Goal: Information Seeking & Learning: Compare options

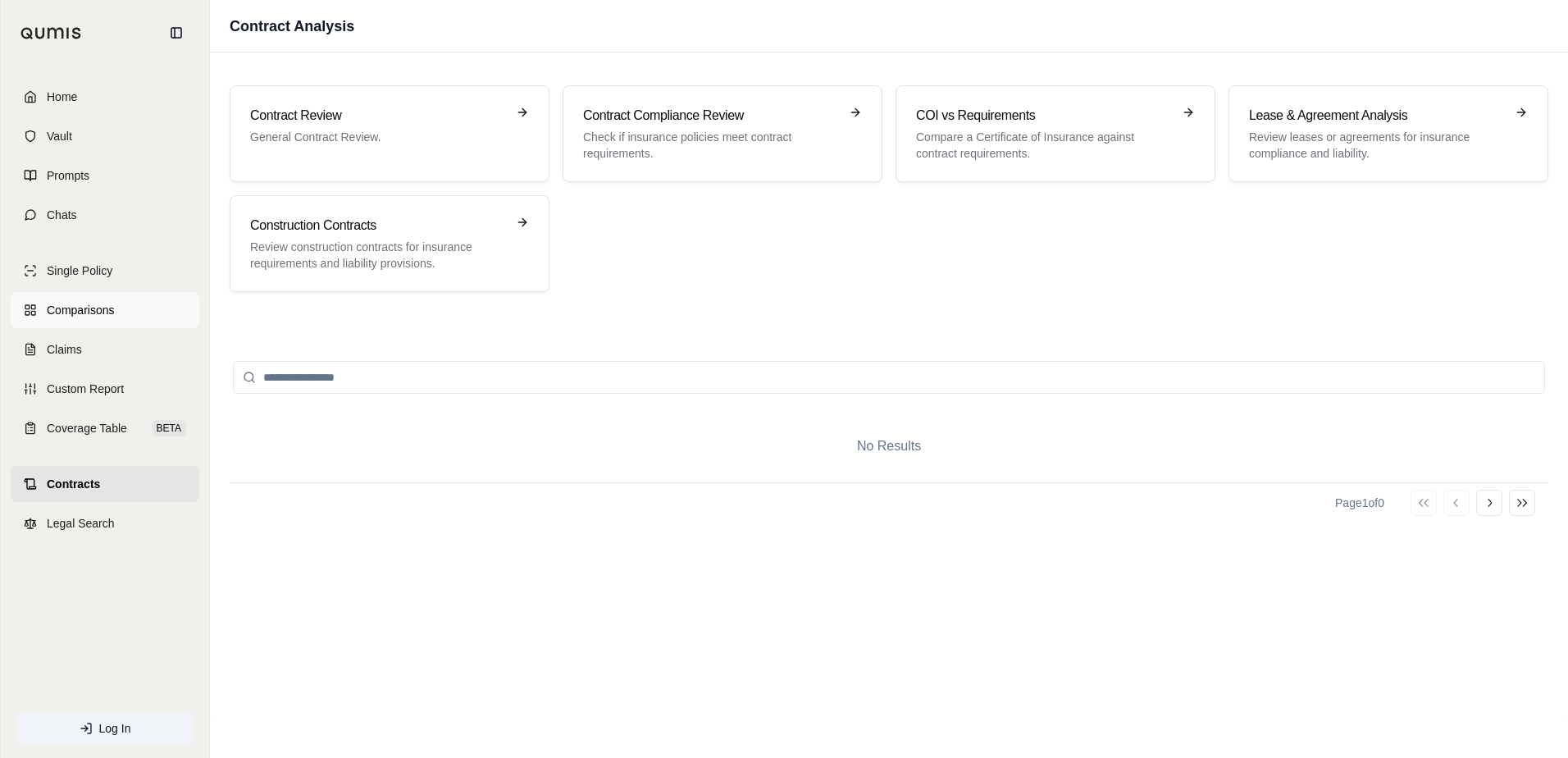
click at [101, 307] on span "Comparisons" at bounding box center [80, 310] width 67 height 16
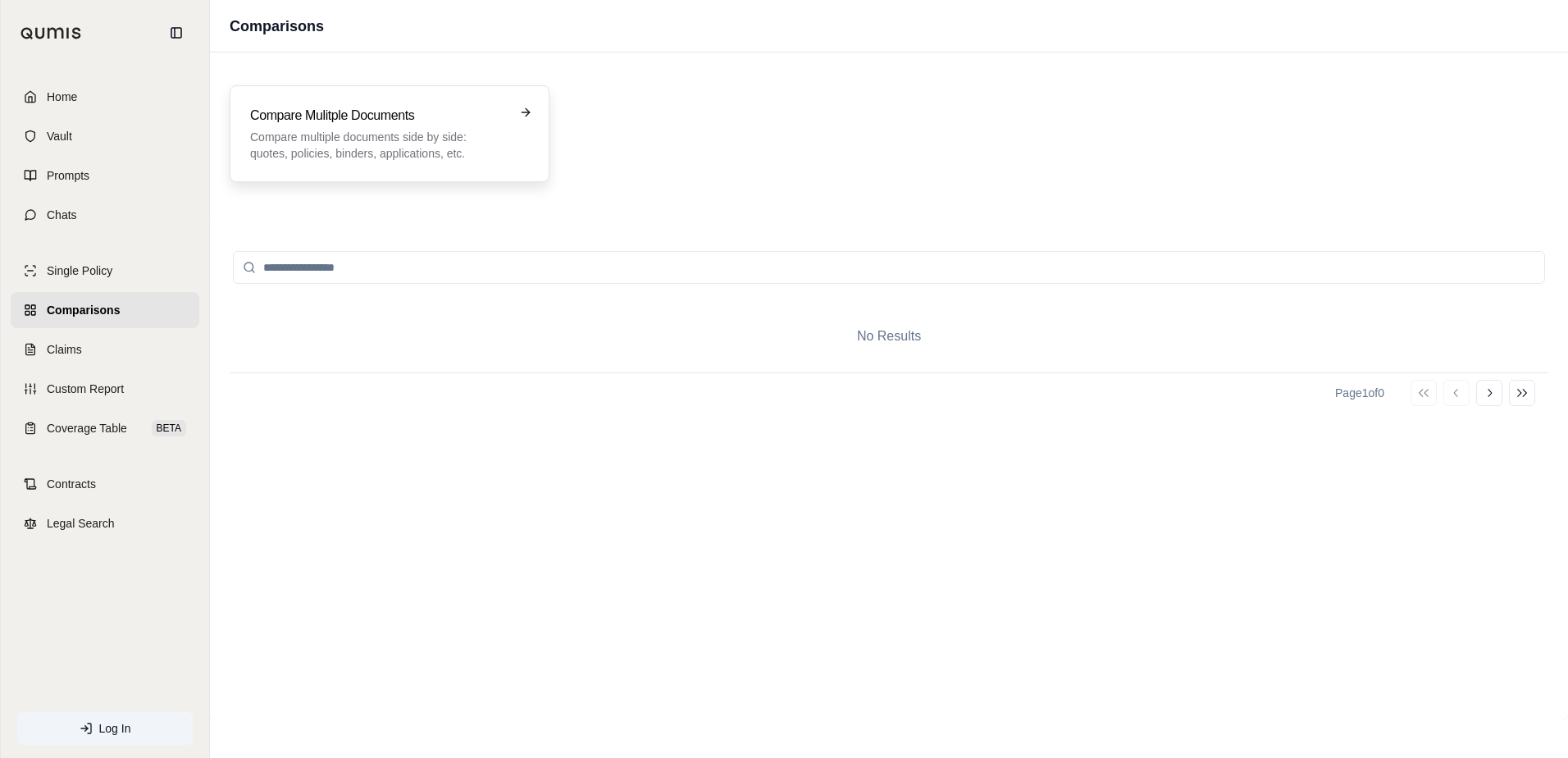
click at [370, 123] on h3 "Compare Mulitple Documents" at bounding box center [378, 116] width 256 height 20
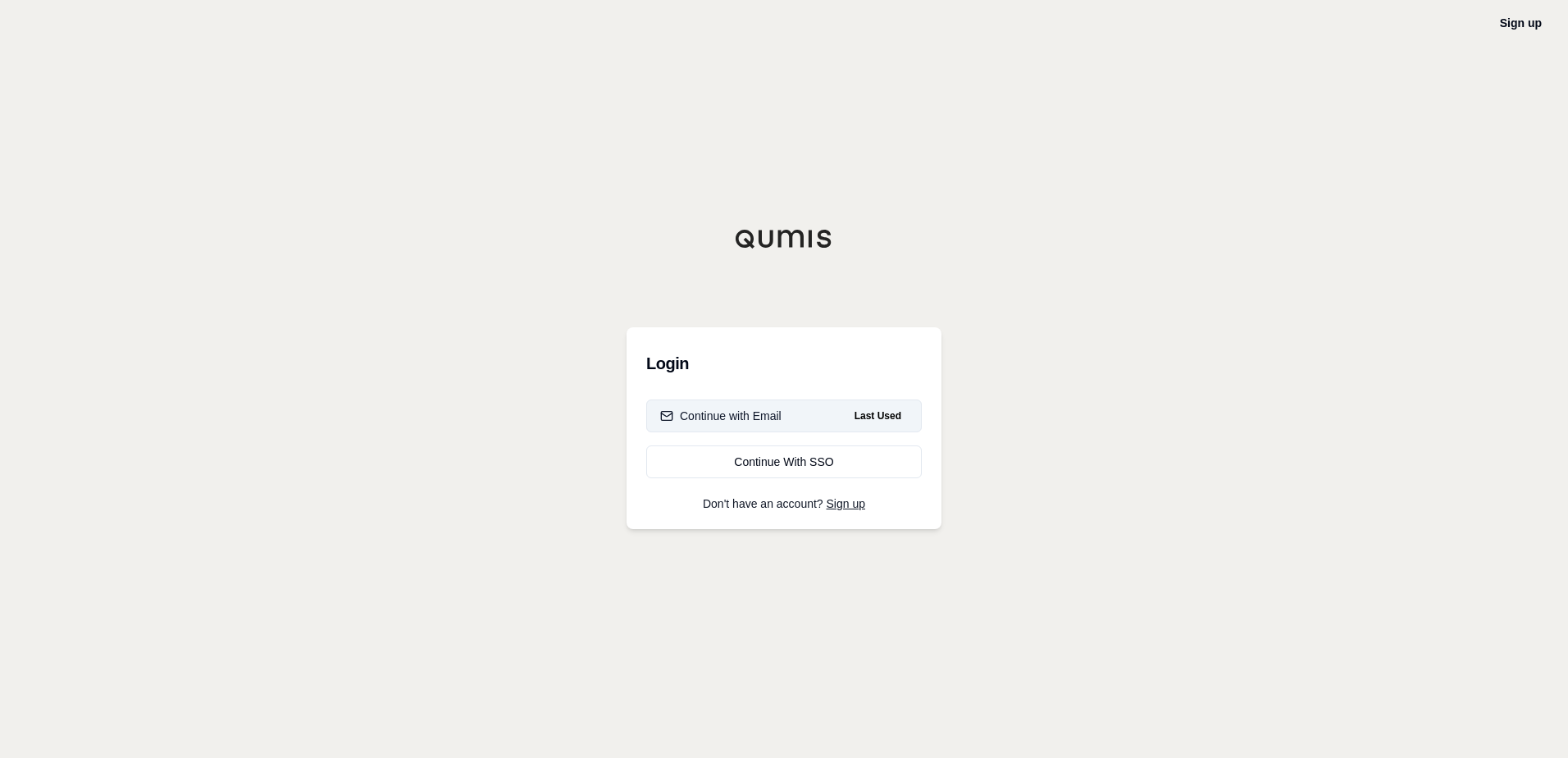
click at [698, 420] on div "Continue with Email" at bounding box center [721, 416] width 122 height 16
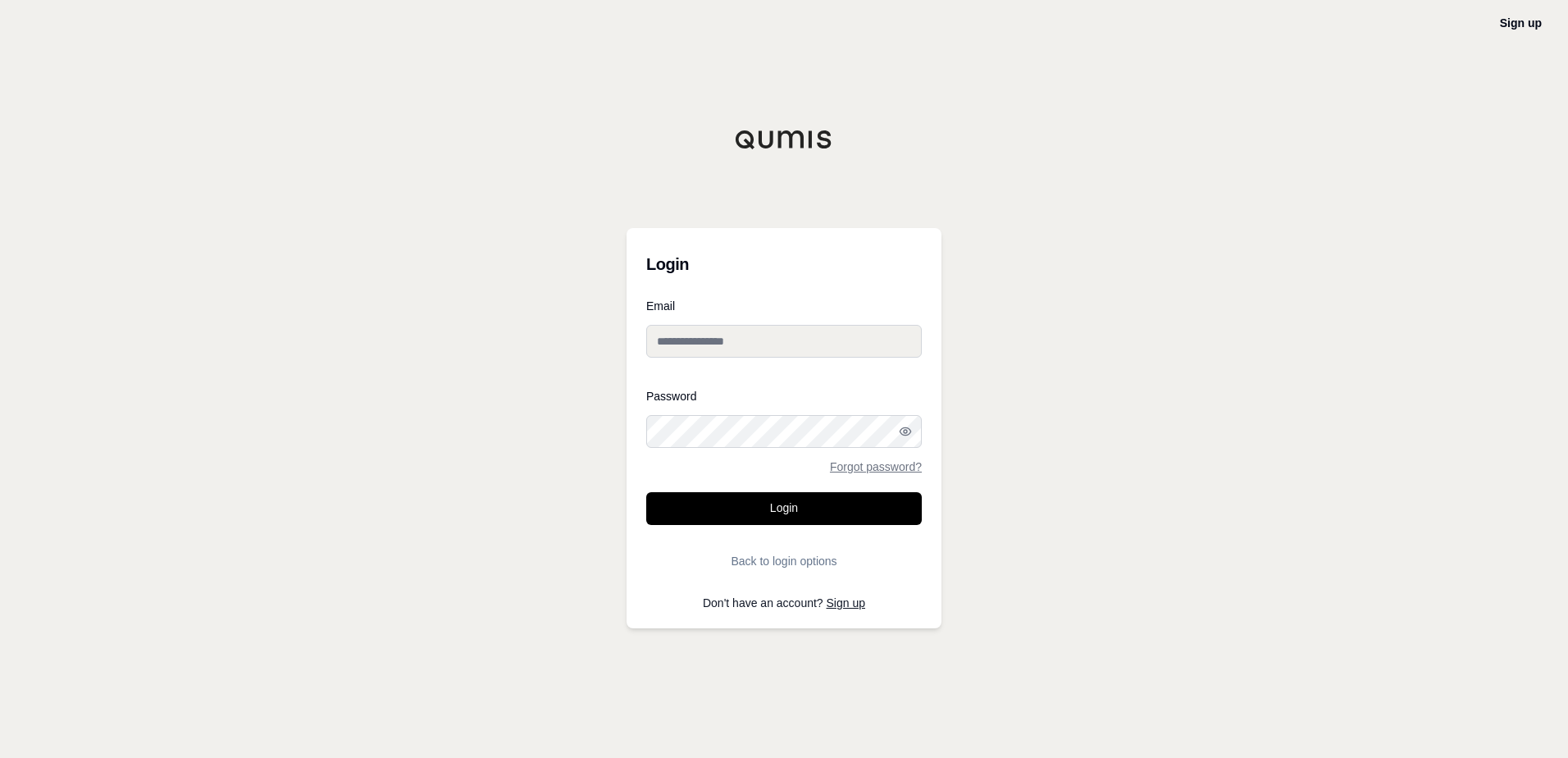
type input "**********"
click at [733, 495] on button "Login" at bounding box center [784, 508] width 275 height 33
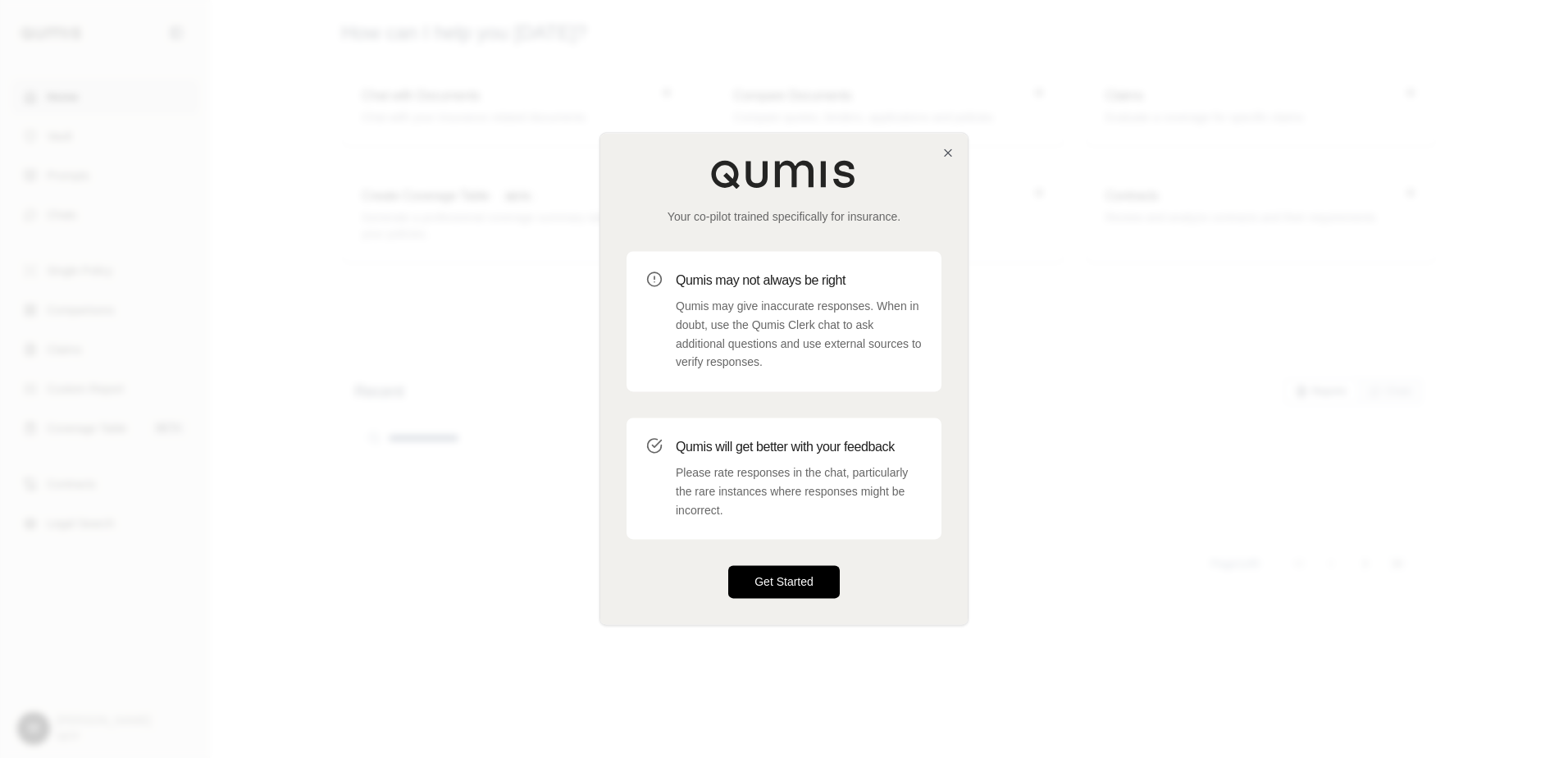
click at [809, 582] on button "Get Started" at bounding box center [784, 582] width 112 height 33
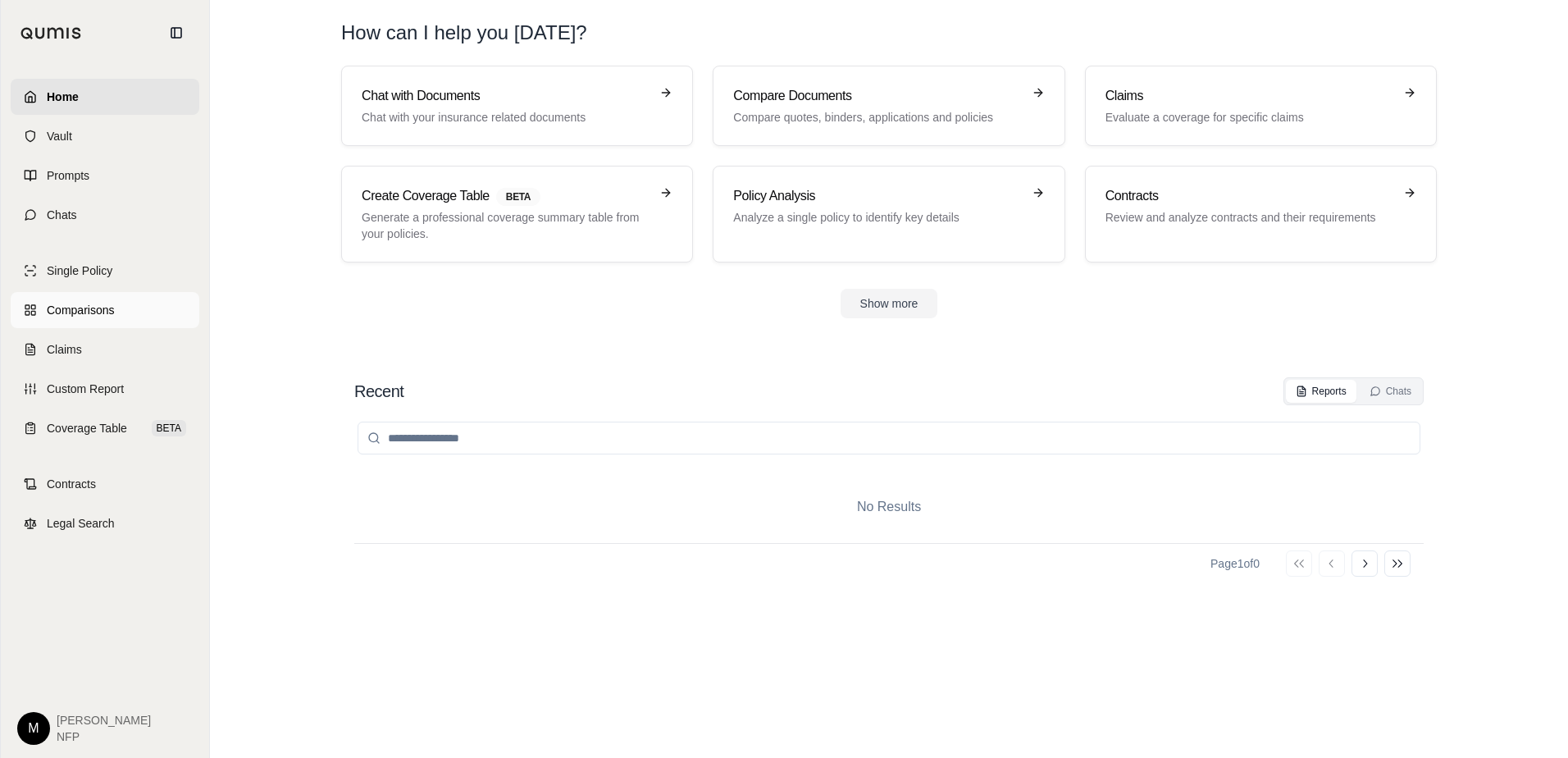
click at [66, 313] on span "Comparisons" at bounding box center [80, 310] width 67 height 16
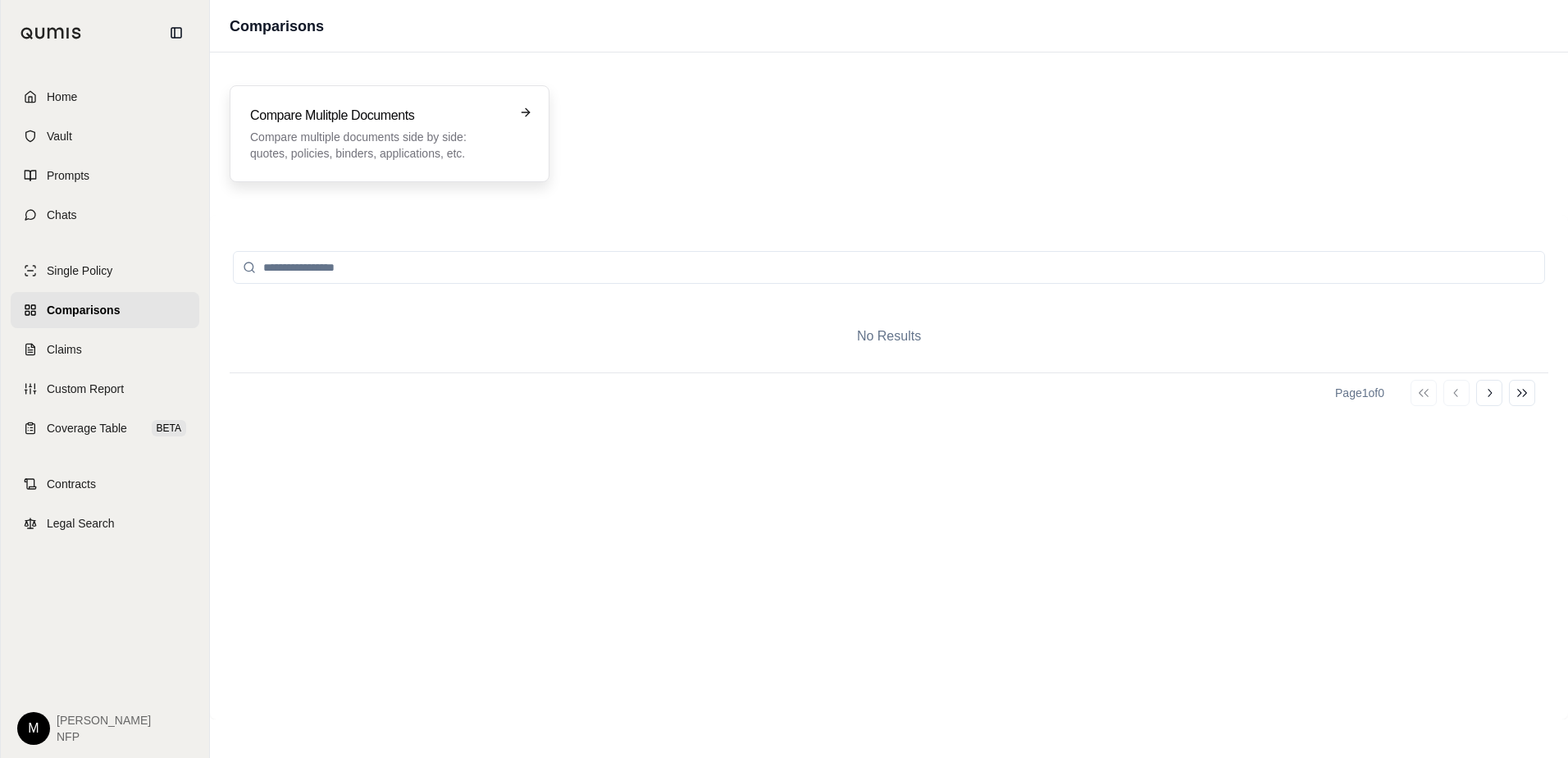
click at [355, 114] on h3 "Compare Mulitple Documents" at bounding box center [378, 116] width 256 height 20
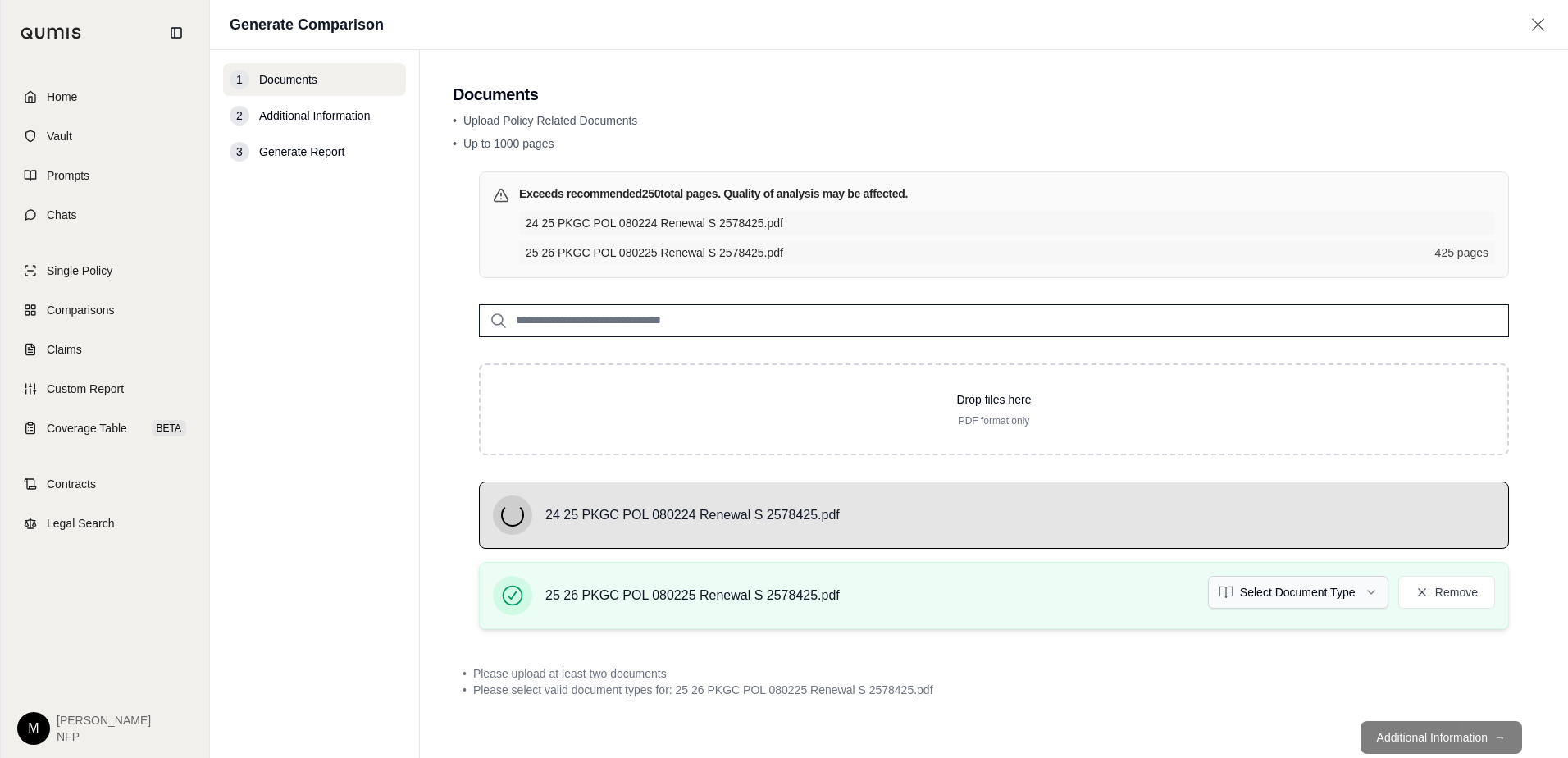
click at [1364, 588] on html "Home Vault Prompts Chats Single Policy Comparisons Claims Custom Report Coverag…" at bounding box center [784, 379] width 1568 height 758
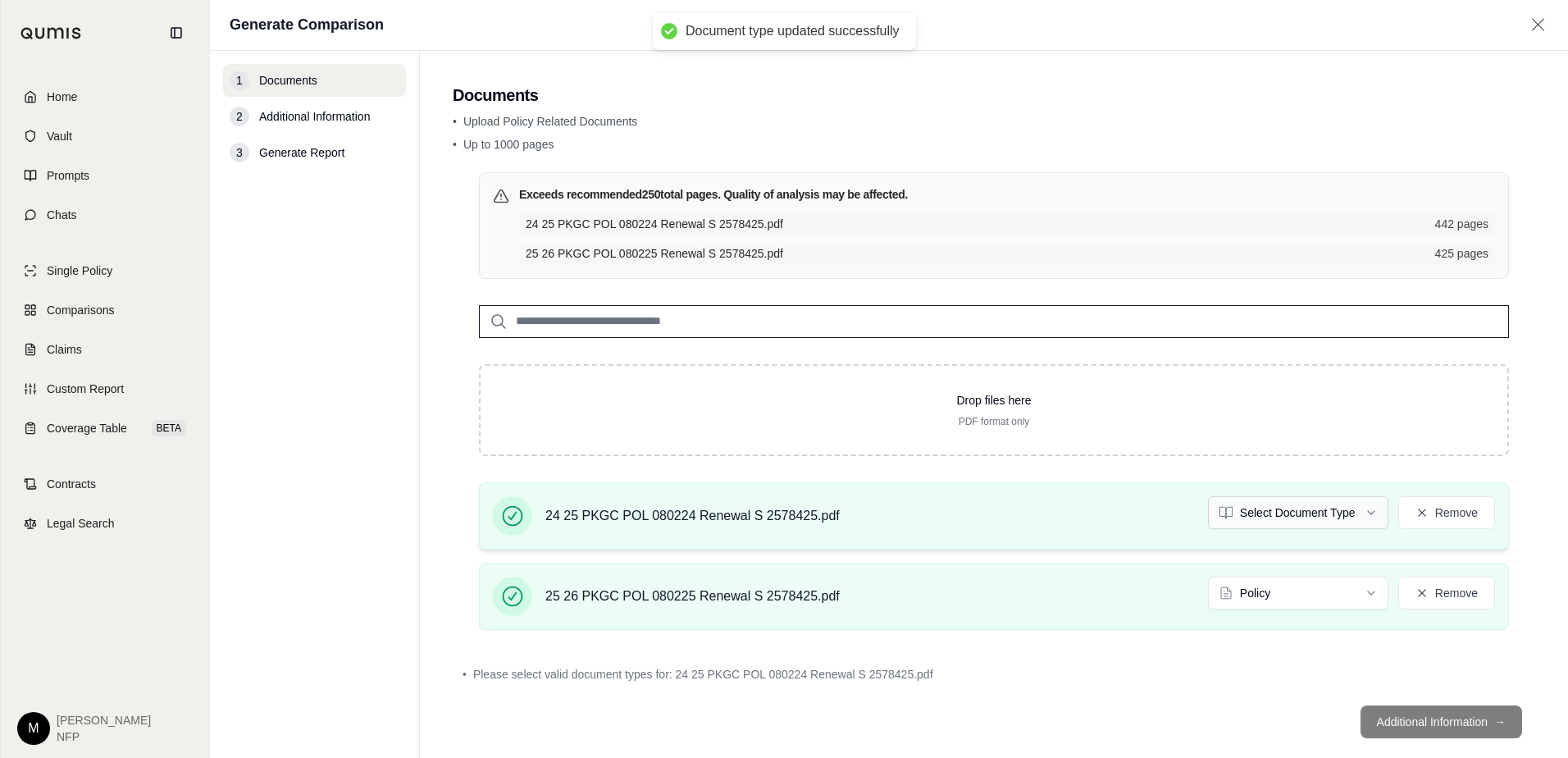
click at [1342, 515] on html "Document type updated successfully Home Vault Prompts Chats Single Policy Compa…" at bounding box center [784, 379] width 1568 height 758
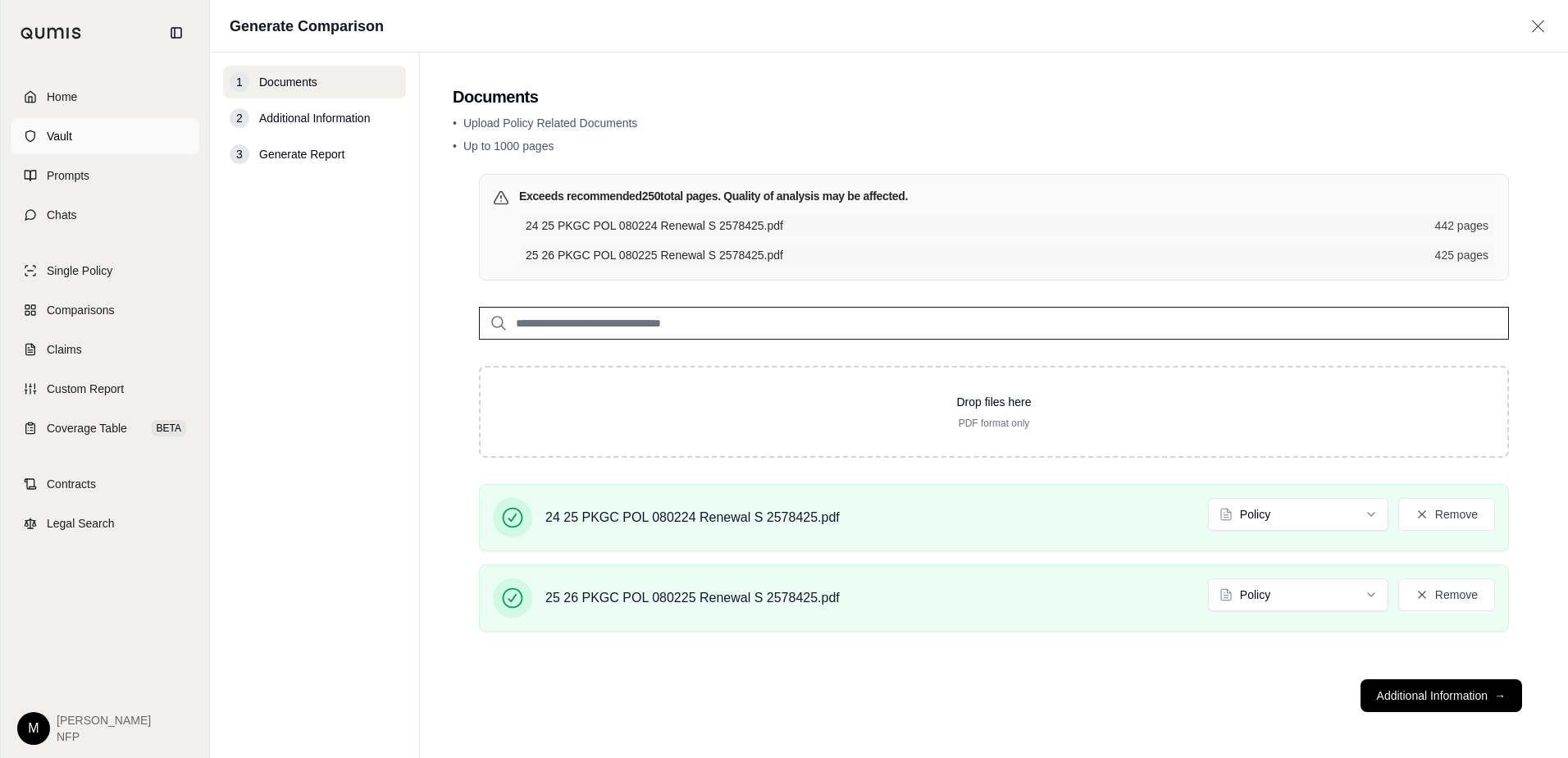
click at [44, 132] on link "Vault" at bounding box center [105, 136] width 189 height 36
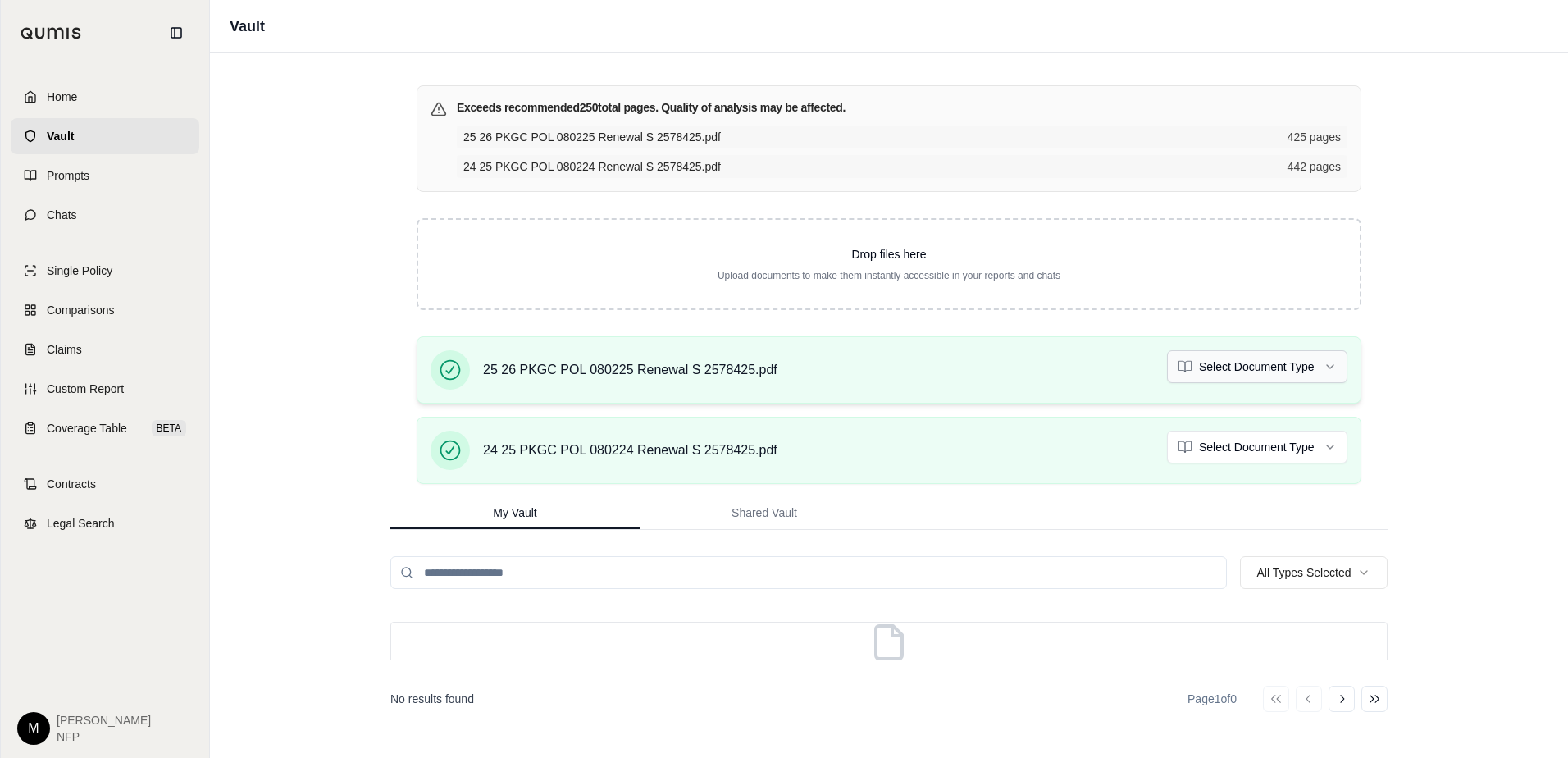
click at [1336, 362] on html "Home Vault Prompts Chats Single Policy Comparisons Claims Custom Report Coverag…" at bounding box center [784, 379] width 1568 height 758
click at [1337, 447] on html "Home Vault Prompts Chats Single Policy Comparisons Claims Custom Report Coverag…" at bounding box center [784, 379] width 1568 height 758
click at [89, 313] on span "Comparisons" at bounding box center [80, 310] width 67 height 16
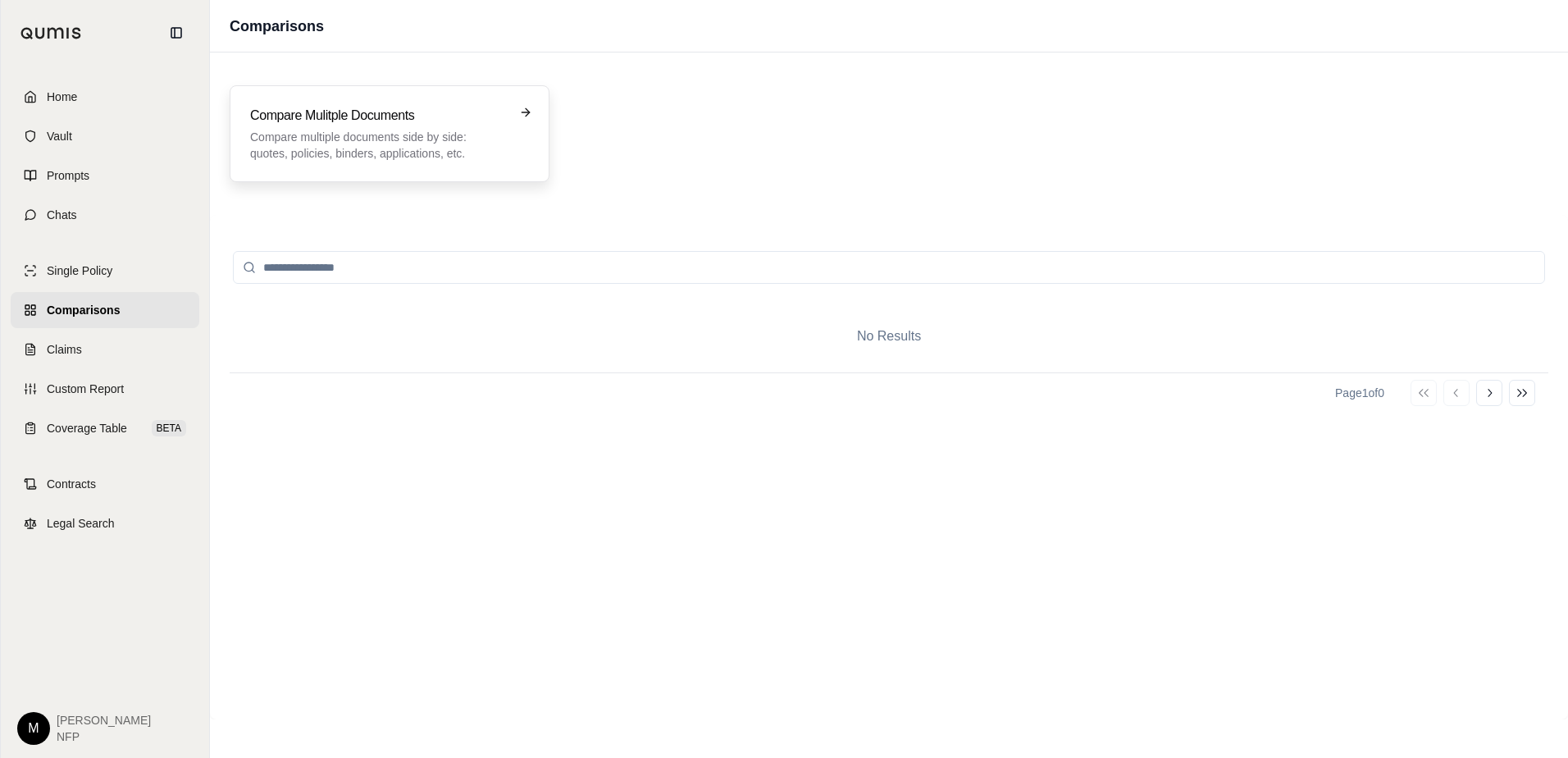
click at [449, 143] on p "Compare multiple documents side by side: quotes, policies, binders, application…" at bounding box center [378, 145] width 256 height 33
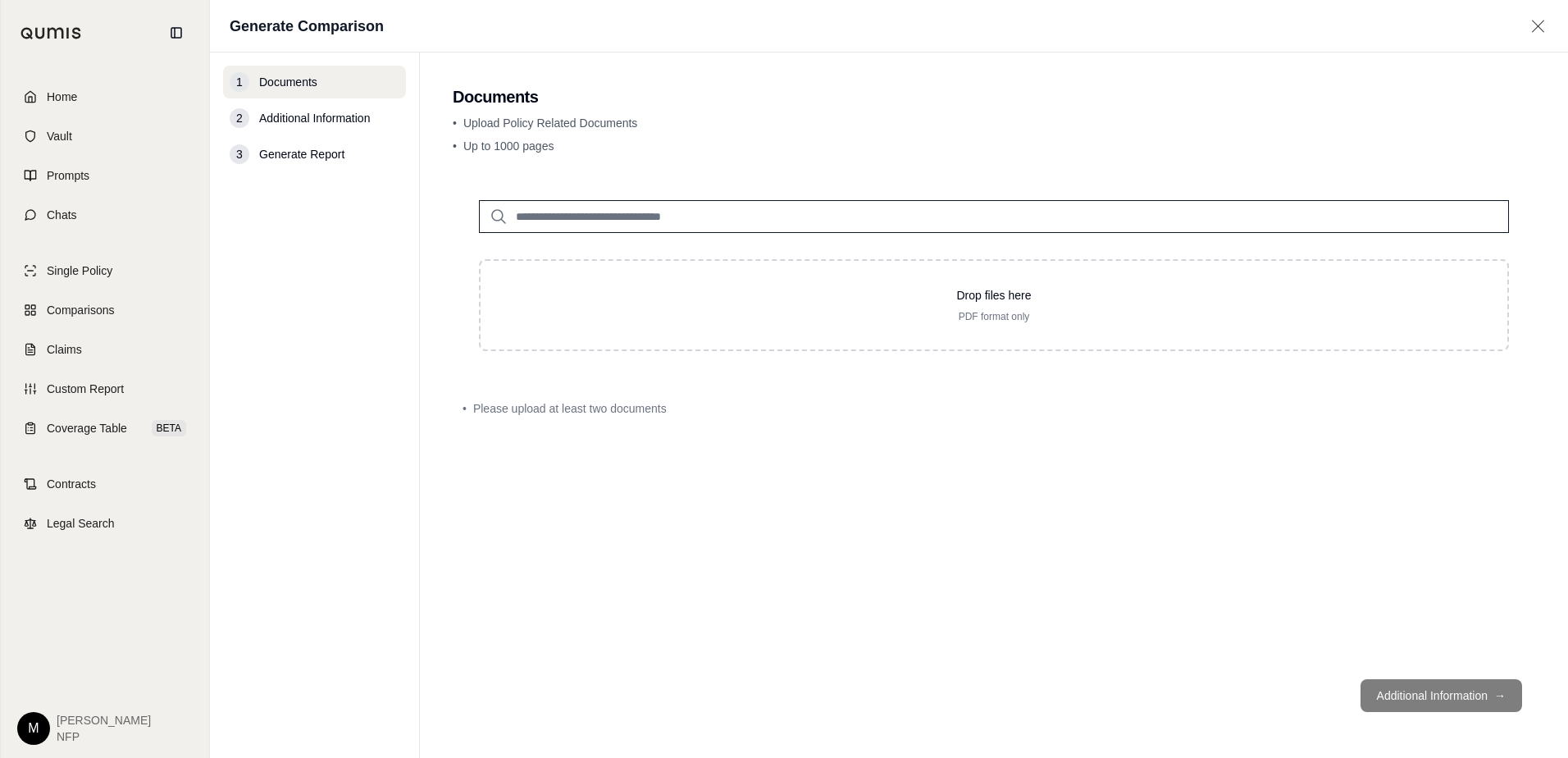
click at [597, 210] on input "search" at bounding box center [993, 216] width 1030 height 33
type input "**"
drag, startPoint x: 580, startPoint y: 221, endPoint x: 406, endPoint y: 224, distance: 174.0
click at [406, 224] on div "1 Documents 2 Additional Information 3 Generate Report Documents • Upload Polic…" at bounding box center [889, 405] width 1358 height 705
click at [495, 212] on icon at bounding box center [498, 217] width 20 height 20
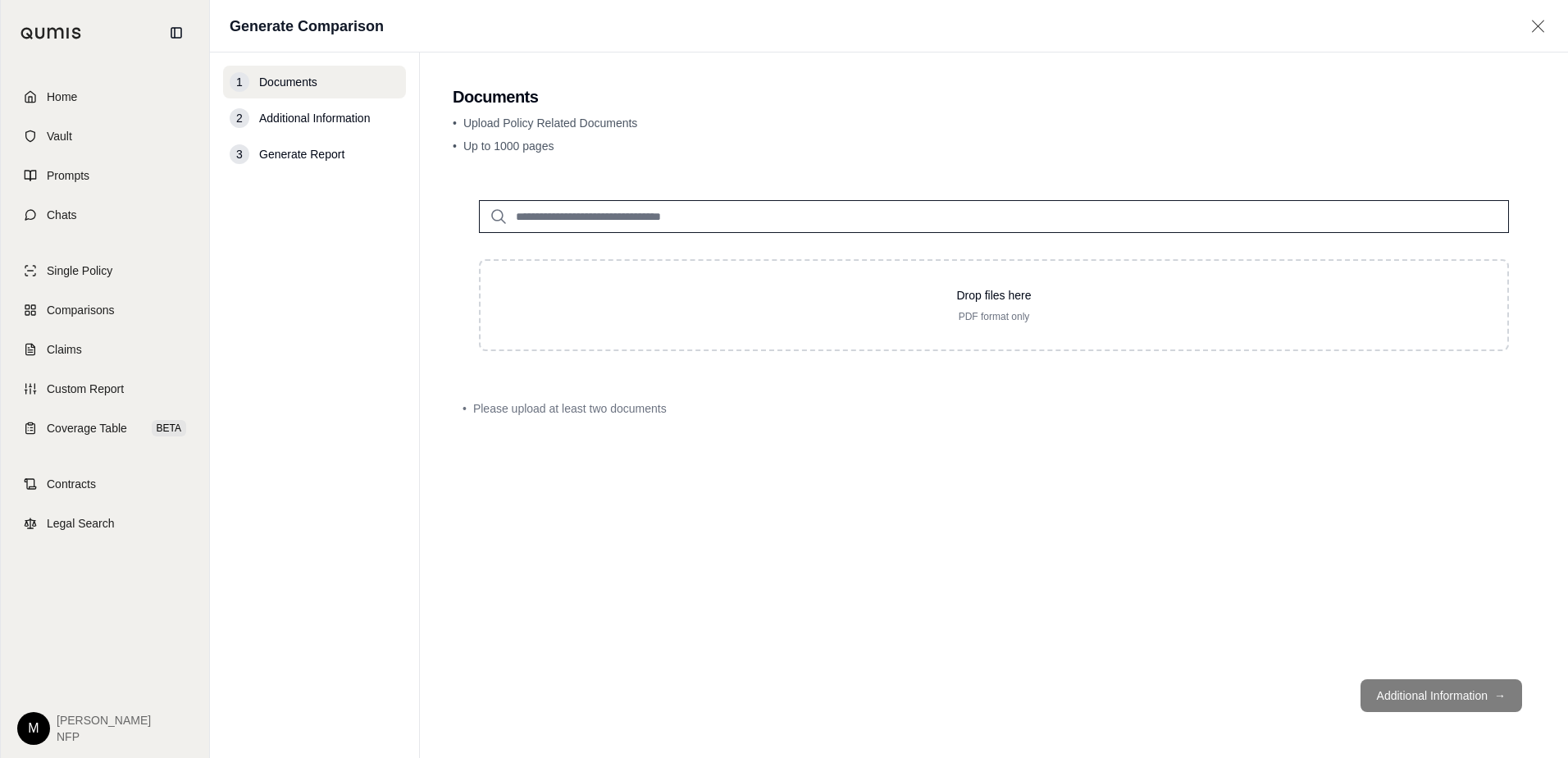
click at [561, 210] on input "search" at bounding box center [993, 216] width 1030 height 33
type input "*****"
click at [35, 144] on link "Vault" at bounding box center [105, 136] width 189 height 36
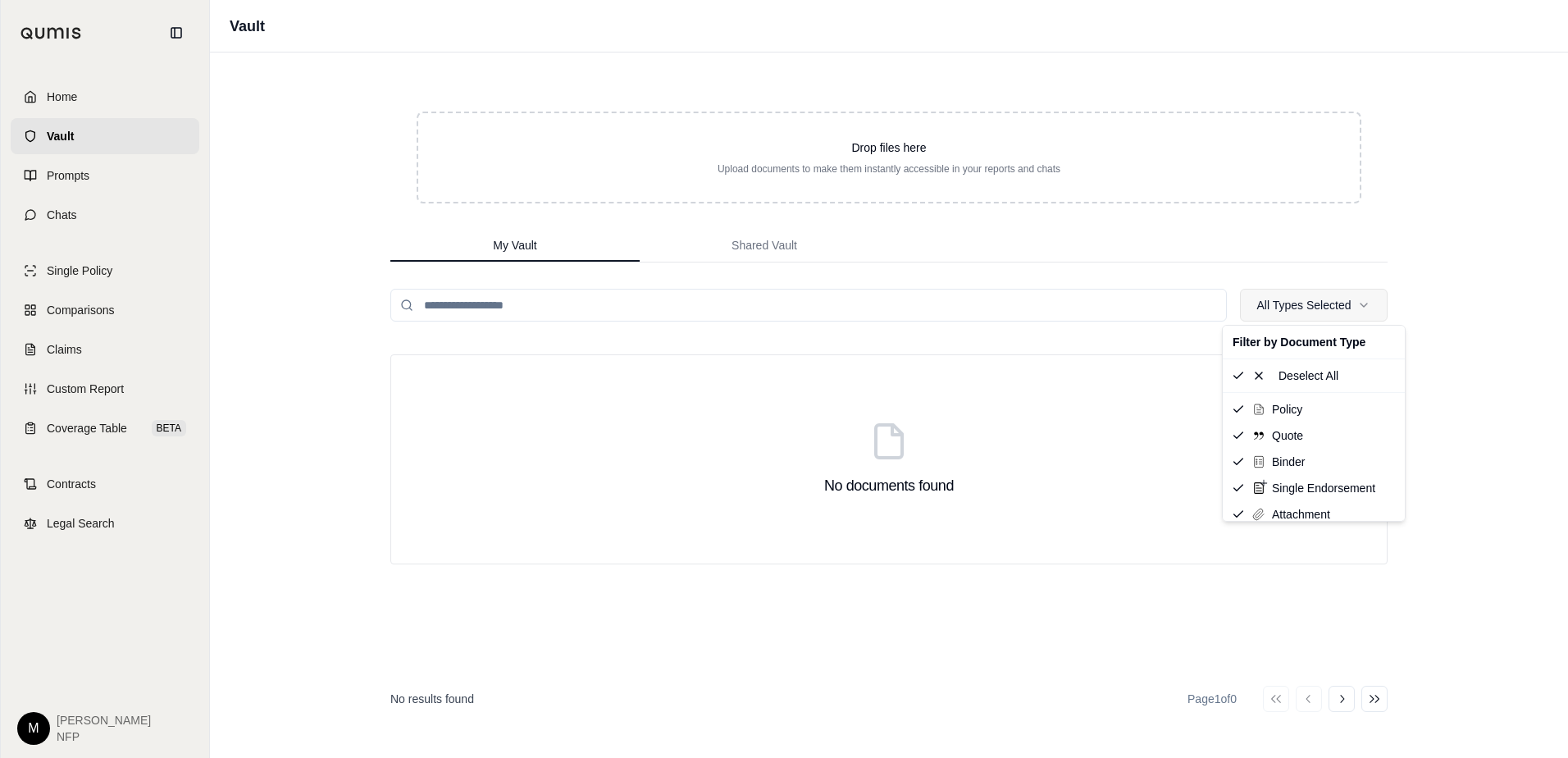
click at [1359, 310] on html "Home Vault Prompts Chats Single Policy Comparisons Claims Custom Report Coverag…" at bounding box center [784, 379] width 1568 height 758
click at [1262, 410] on icon at bounding box center [1258, 409] width 13 height 13
click at [1265, 438] on icon at bounding box center [1258, 435] width 13 height 13
click at [1264, 461] on icon at bounding box center [1258, 461] width 13 height 13
click at [1271, 373] on div "Select All" at bounding box center [1313, 375] width 175 height 26
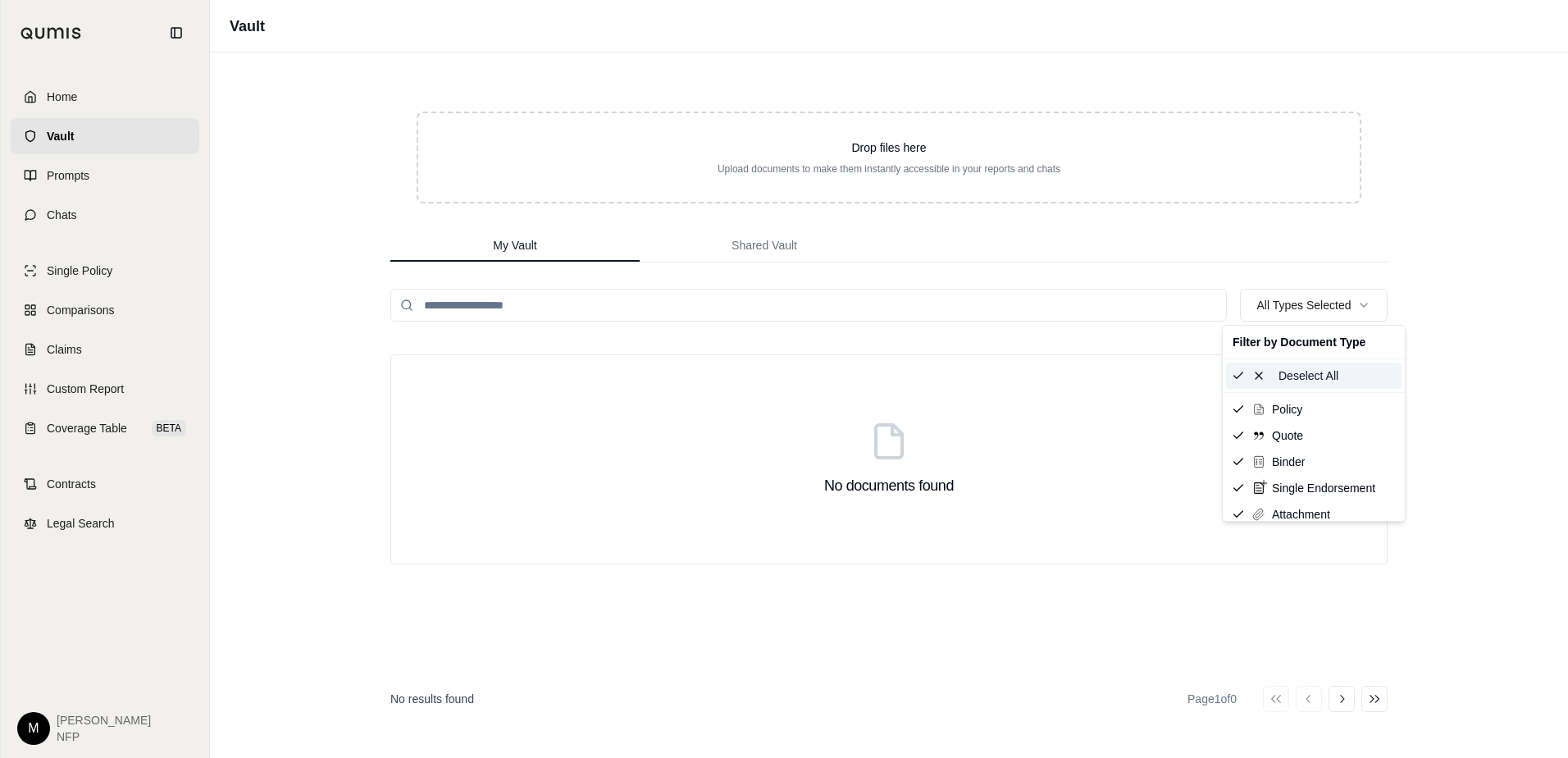
click at [1258, 377] on icon at bounding box center [1258, 375] width 13 height 13
click at [1262, 410] on icon at bounding box center [1258, 409] width 13 height 13
click at [1095, 475] on html "Home Vault Prompts Chats Single Policy Comparisons Claims Custom Report Coverag…" at bounding box center [784, 379] width 1568 height 758
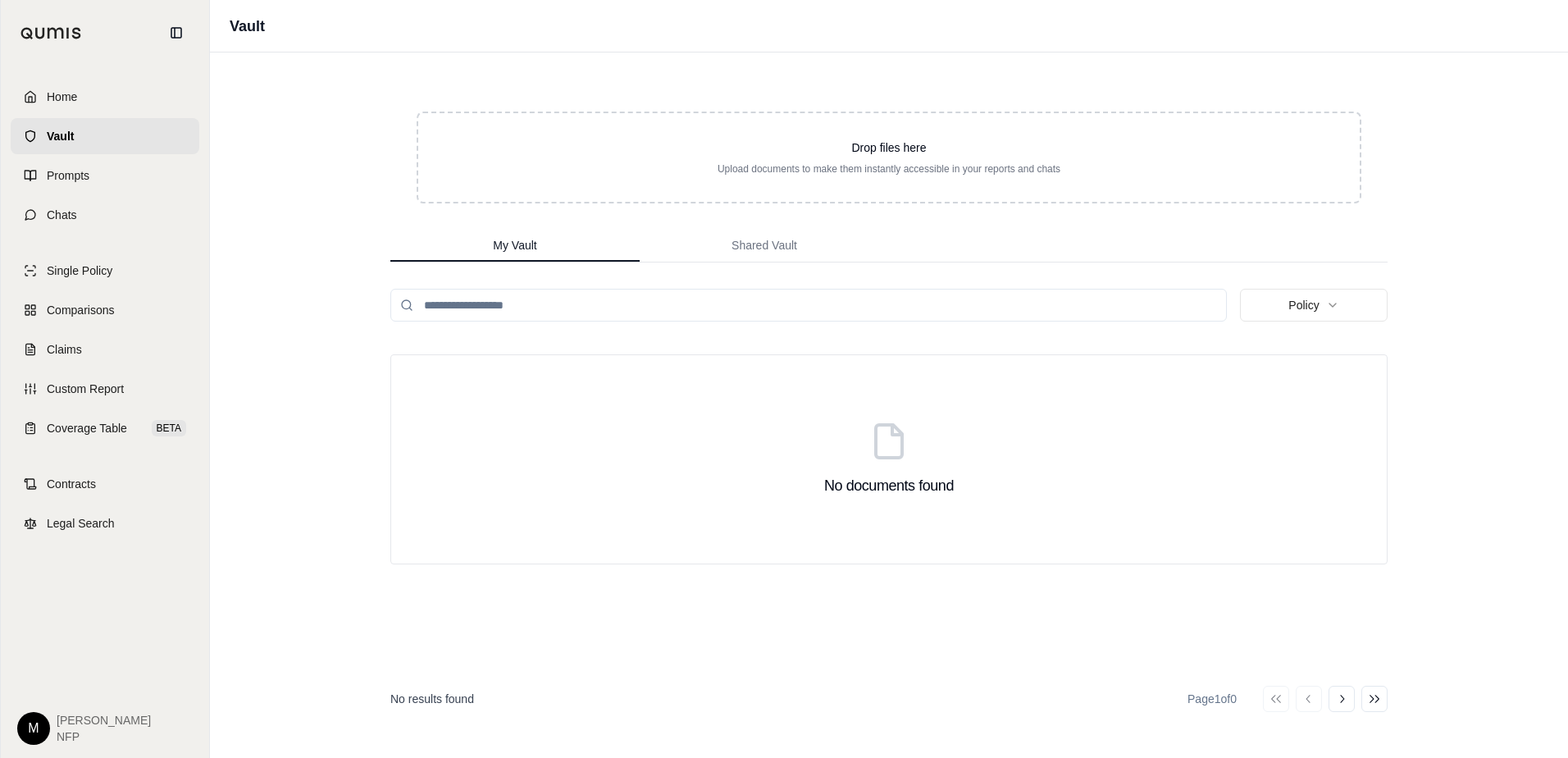
click at [613, 292] on input "search" at bounding box center [808, 305] width 836 height 33
type input "**"
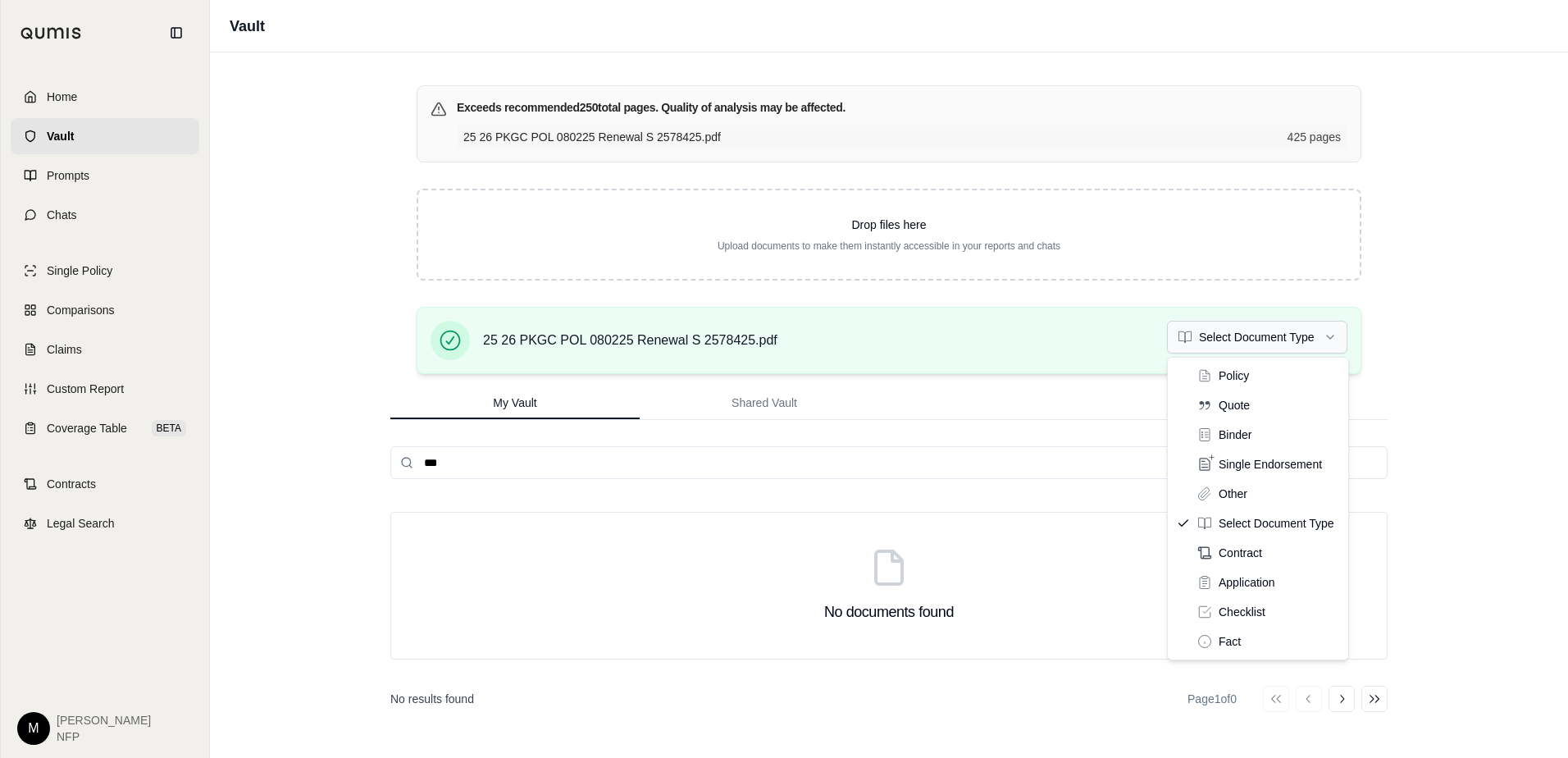
click at [1246, 340] on html "Home Vault Prompts Chats Single Policy Comparisons Claims Custom Report Coverag…" at bounding box center [784, 379] width 1568 height 758
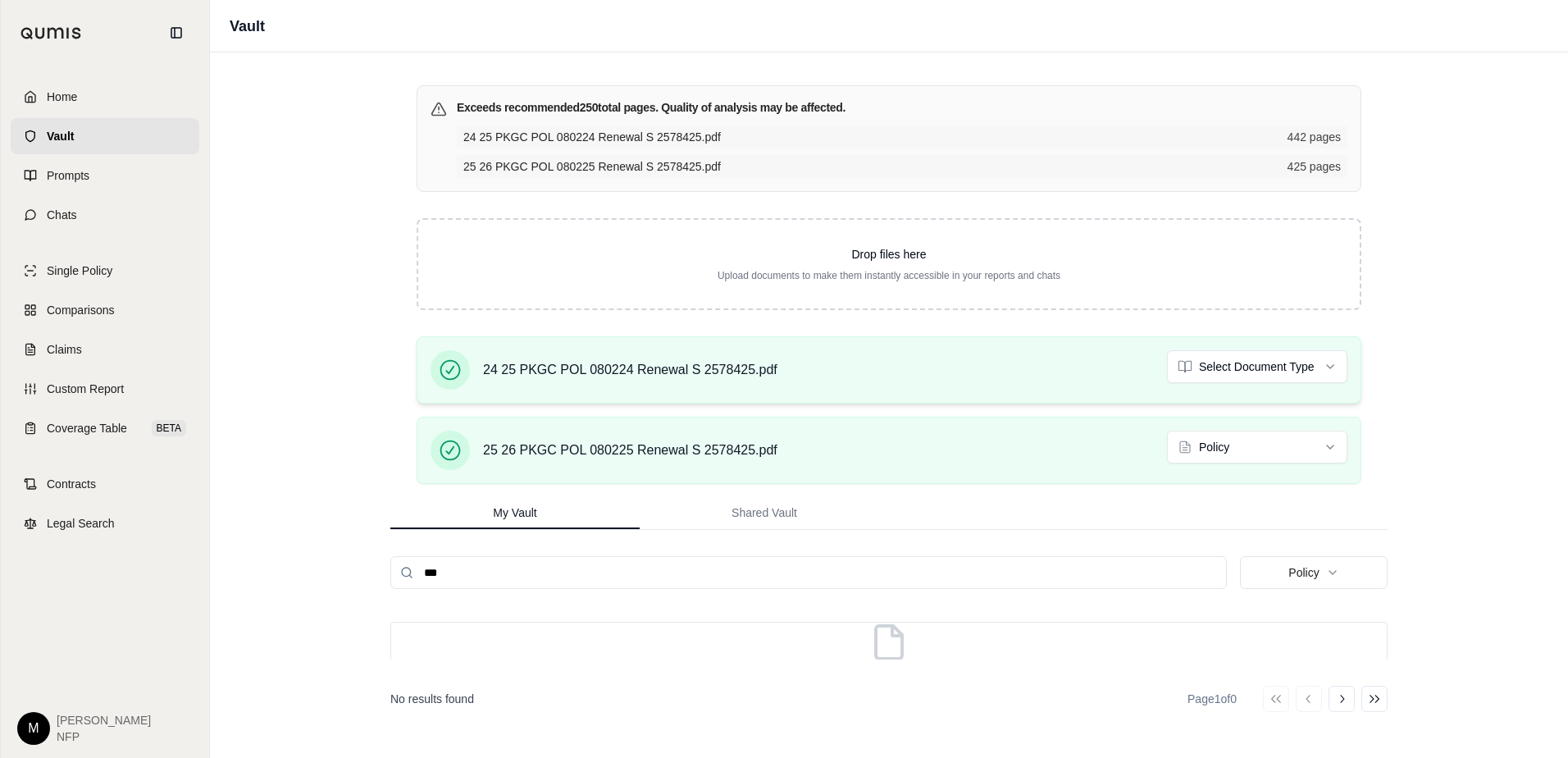
click at [1289, 358] on html "Home Vault Prompts Chats Single Policy Comparisons Claims Custom Report Coverag…" at bounding box center [784, 379] width 1568 height 758
click at [870, 319] on div "Exceeds recommended 250 total pages. Quality of analysis may be affected. 24 25…" at bounding box center [889, 290] width 997 height 411
drag, startPoint x: 548, startPoint y: 573, endPoint x: 336, endPoint y: 487, distance: 228.8
click at [355, 559] on div "Vault Exceeds recommended 250 total pages. Quality of analysis may be affected.…" at bounding box center [889, 379] width 1358 height 758
click at [423, 652] on div "No documents found" at bounding box center [889, 660] width 997 height 77
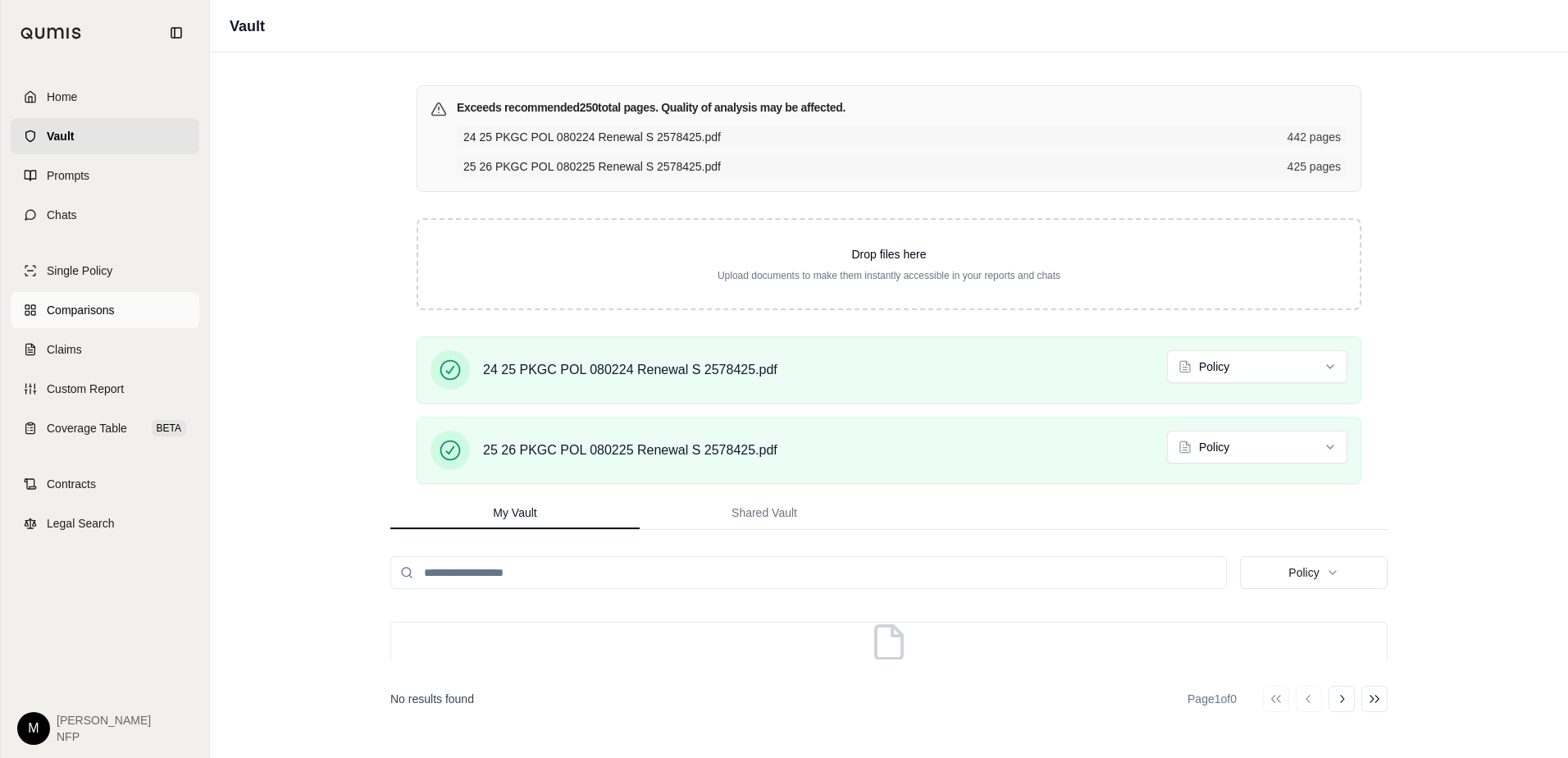
click at [93, 310] on span "Comparisons" at bounding box center [80, 310] width 67 height 16
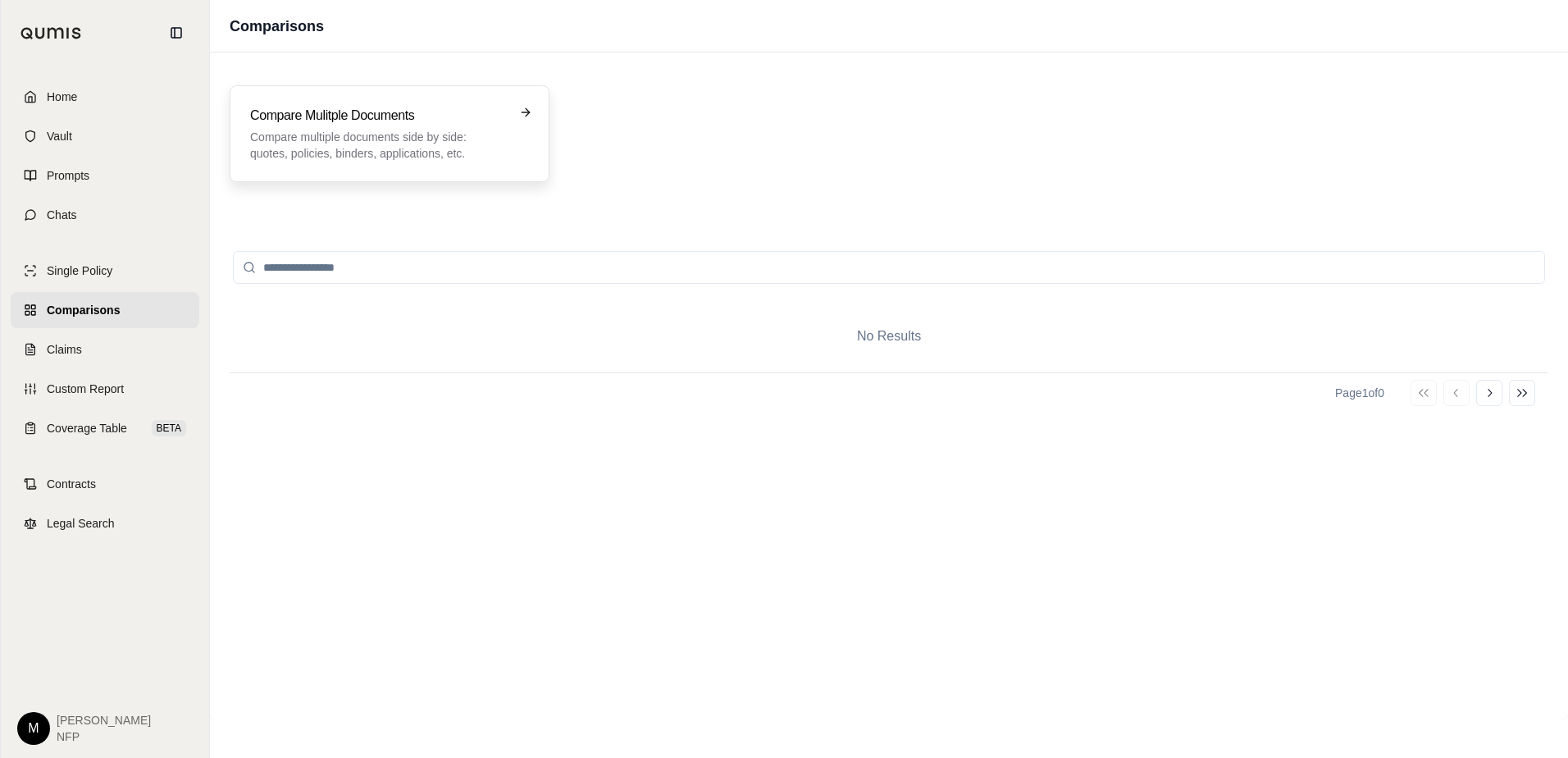
click at [399, 152] on p "Compare multiple documents side by side: quotes, policies, binders, application…" at bounding box center [378, 145] width 256 height 33
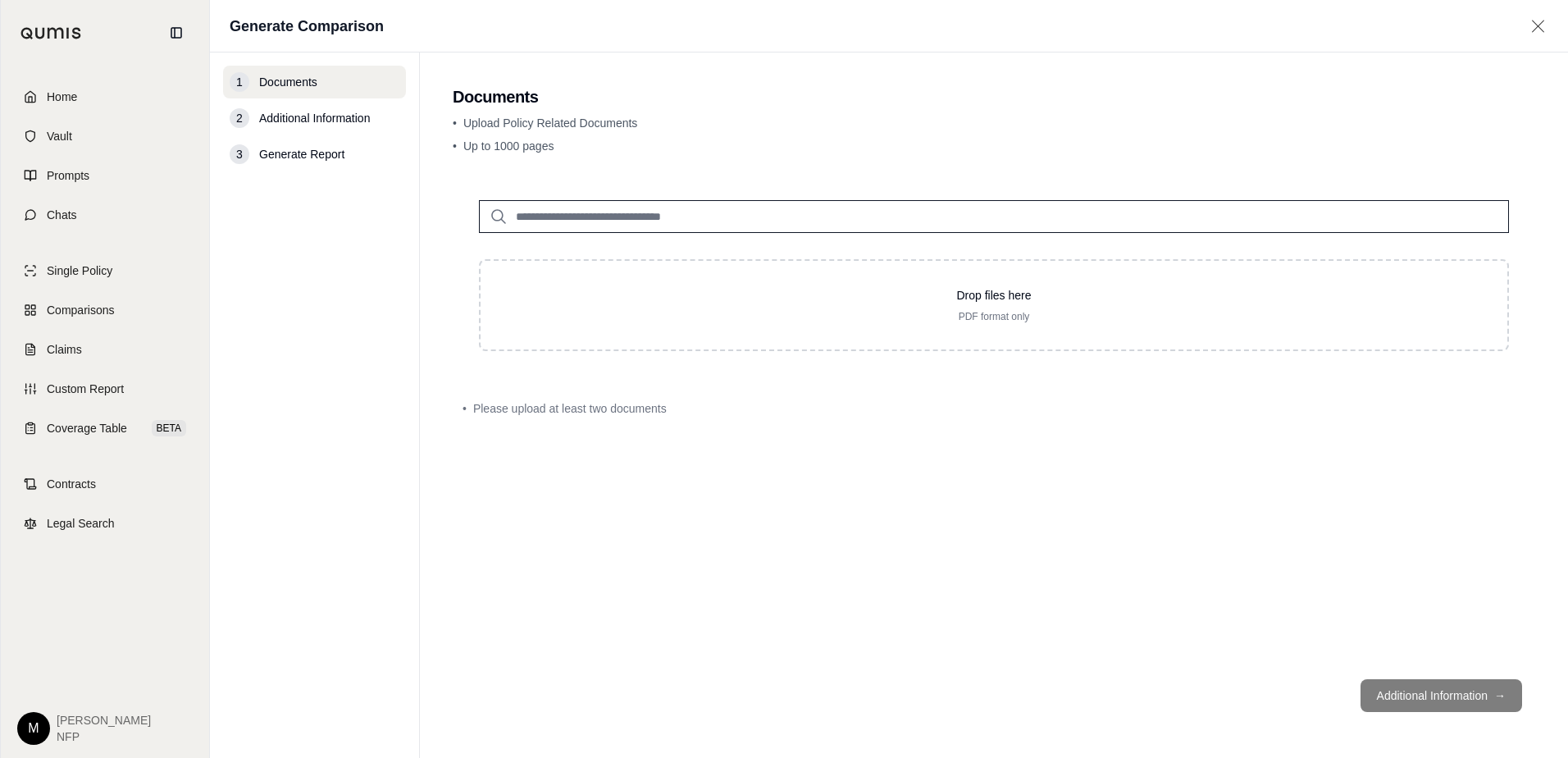
click at [587, 204] on input "search" at bounding box center [993, 216] width 1030 height 33
type input "**"
drag, startPoint x: 587, startPoint y: 205, endPoint x: 395, endPoint y: 197, distance: 192.2
click at [395, 197] on div "1 Documents 2 Additional Information 3 Generate Report Documents • Upload Polic…" at bounding box center [889, 405] width 1358 height 705
